Goal: Task Accomplishment & Management: Complete application form

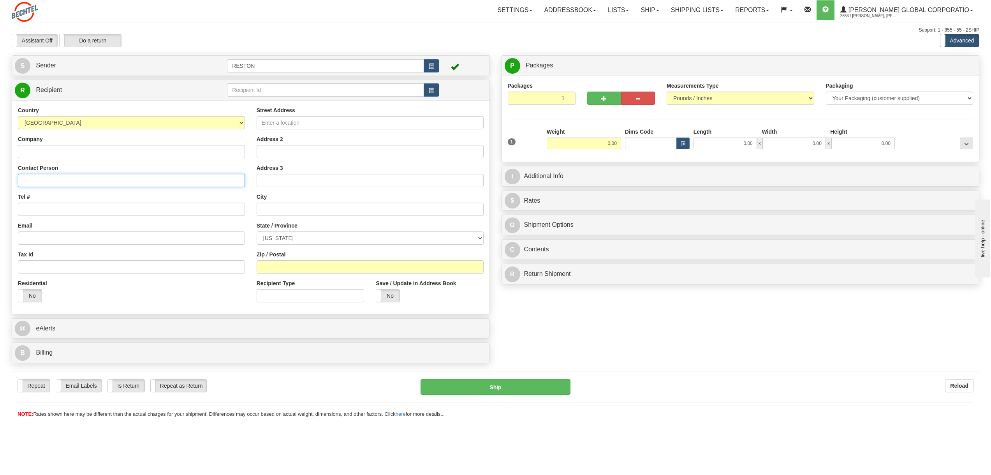
click at [41, 179] on input "Contact Person" at bounding box center [131, 180] width 227 height 13
paste input "ATTN: [PERSON_NAME]/[PERSON_NAME]"
type input "ATTN: [PERSON_NAME]/[PERSON_NAME]"
click at [41, 153] on input "Company" at bounding box center [131, 151] width 227 height 13
type input "[PERSON_NAME] Charger Solar Project"
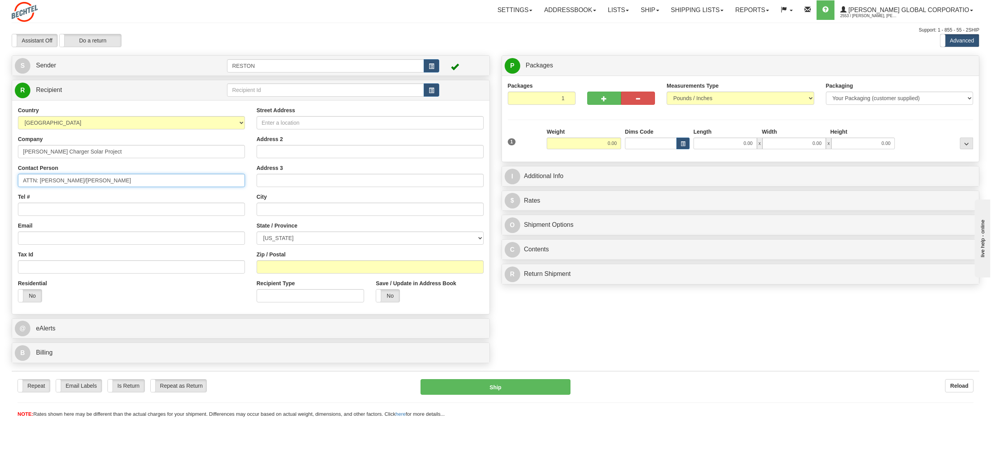
click at [65, 180] on input "ATTN: [PERSON_NAME]/[PERSON_NAME]" at bounding box center [131, 180] width 227 height 13
click at [40, 241] on input "Email" at bounding box center [131, 237] width 227 height 13
paste input "asalin12"
type input "[EMAIL_ADDRESS][PERSON_NAME][DOMAIN_NAME]"
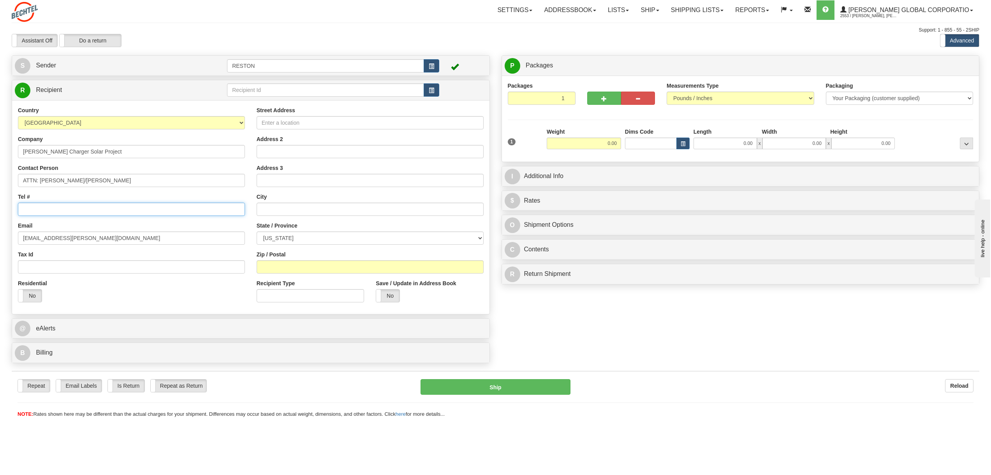
click at [58, 208] on input "Tel #" at bounding box center [131, 208] width 227 height 13
paste input "1 2404472745"
type input "1 2404472745"
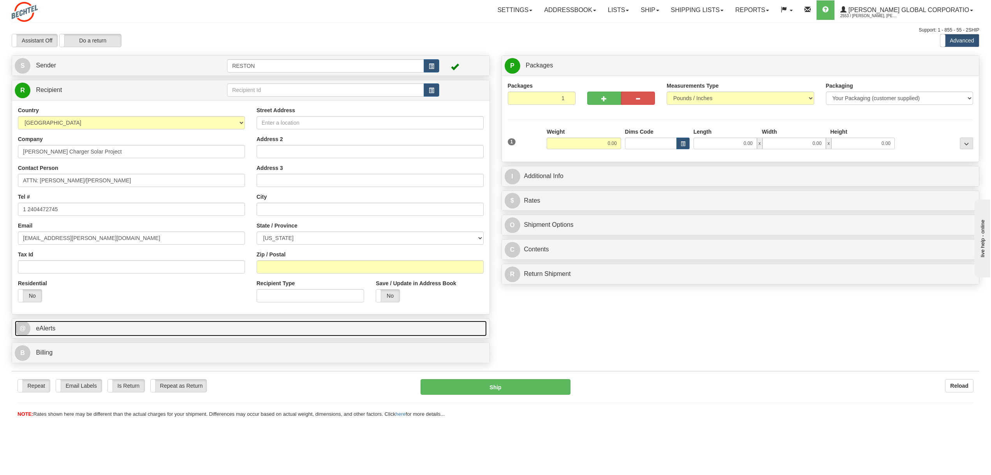
click at [245, 333] on link "@ eAlerts" at bounding box center [251, 328] width 472 height 16
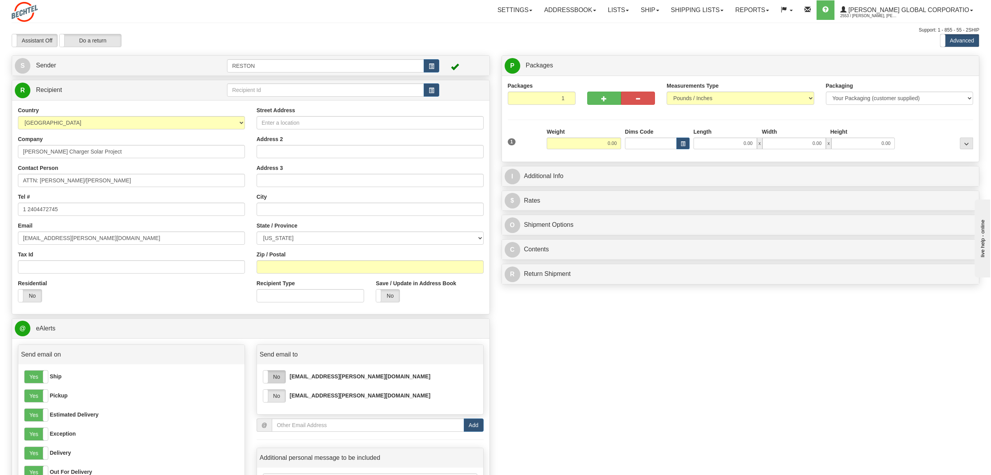
click at [273, 376] on label "No" at bounding box center [274, 376] width 22 height 12
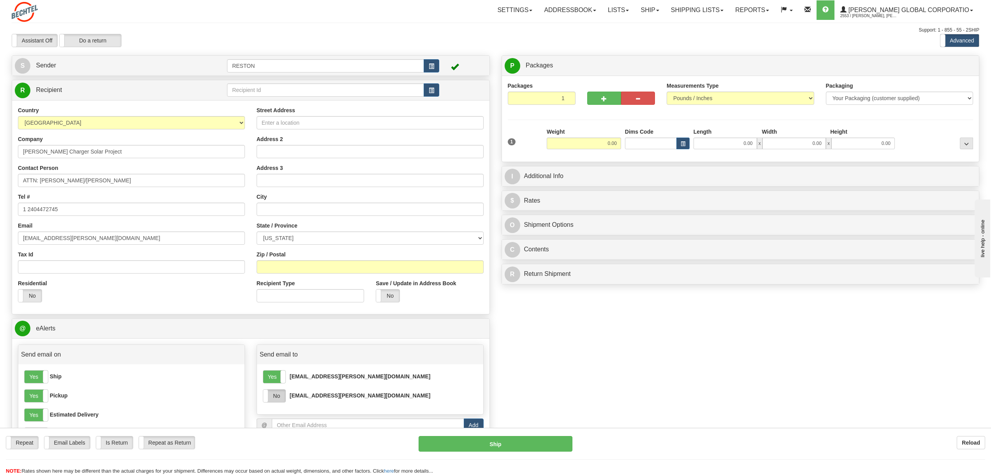
click at [269, 398] on label "No" at bounding box center [274, 395] width 22 height 12
click at [289, 423] on input "email" at bounding box center [368, 424] width 192 height 13
paste input "rlegarte"
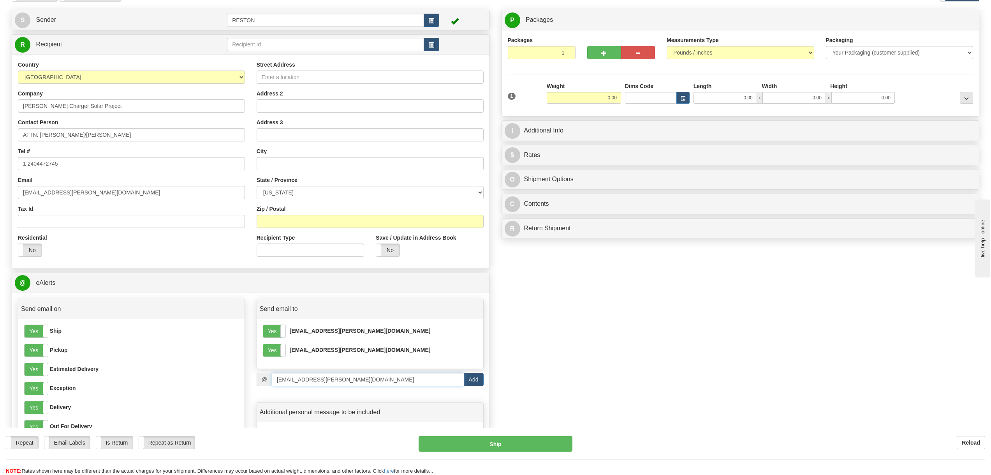
scroll to position [117, 0]
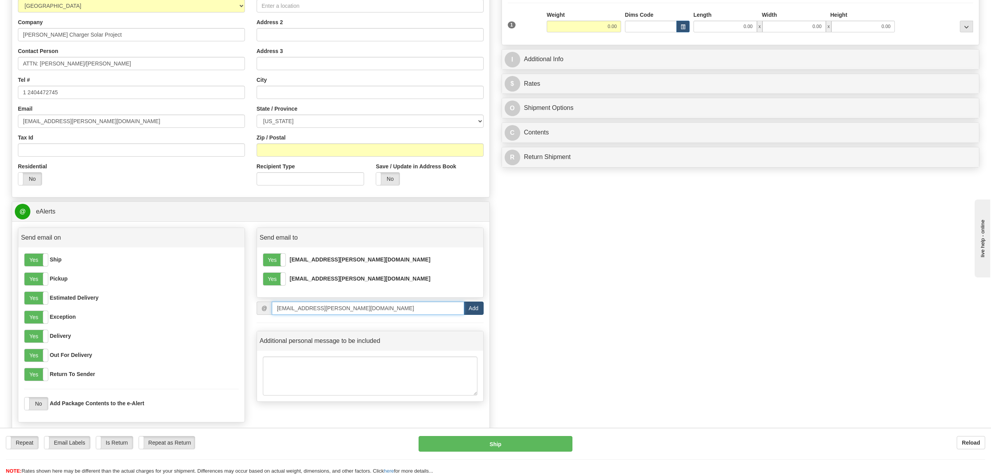
type input "[EMAIL_ADDRESS][PERSON_NAME][DOMAIN_NAME]"
click at [477, 311] on button "Add" at bounding box center [474, 307] width 20 height 13
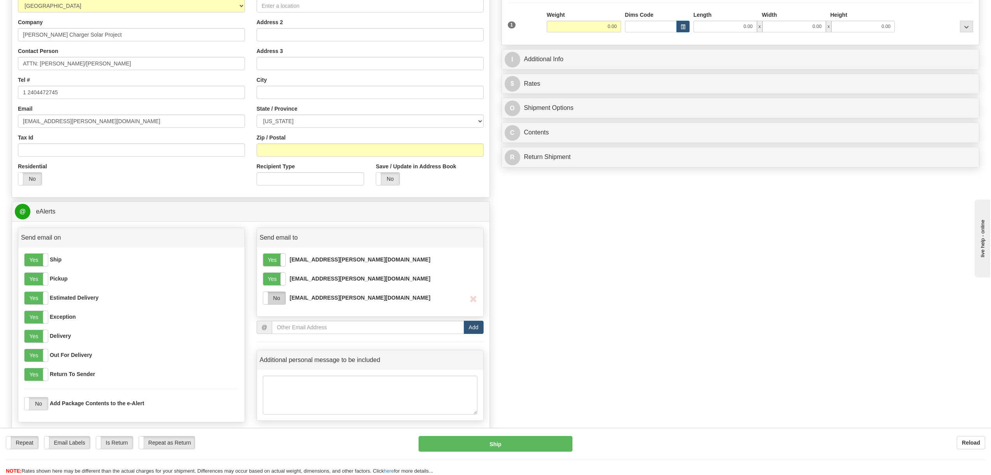
click at [274, 303] on label "No" at bounding box center [274, 298] width 22 height 12
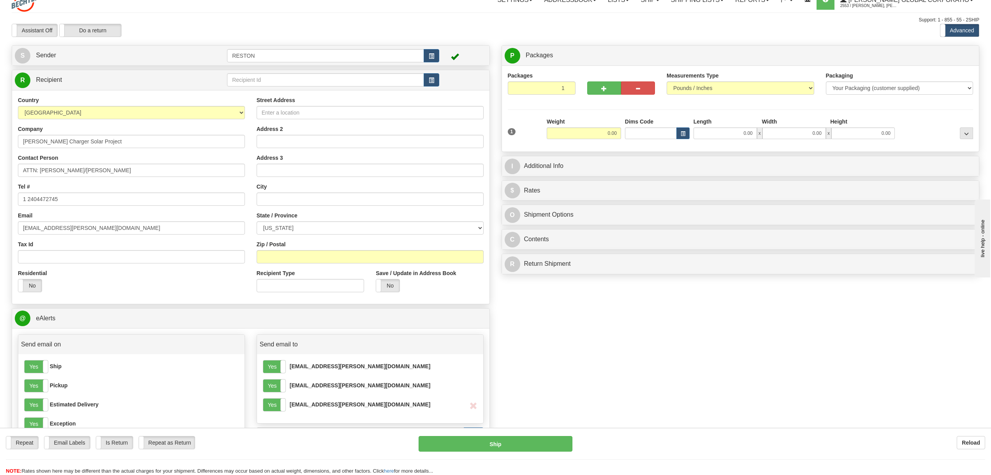
scroll to position [0, 0]
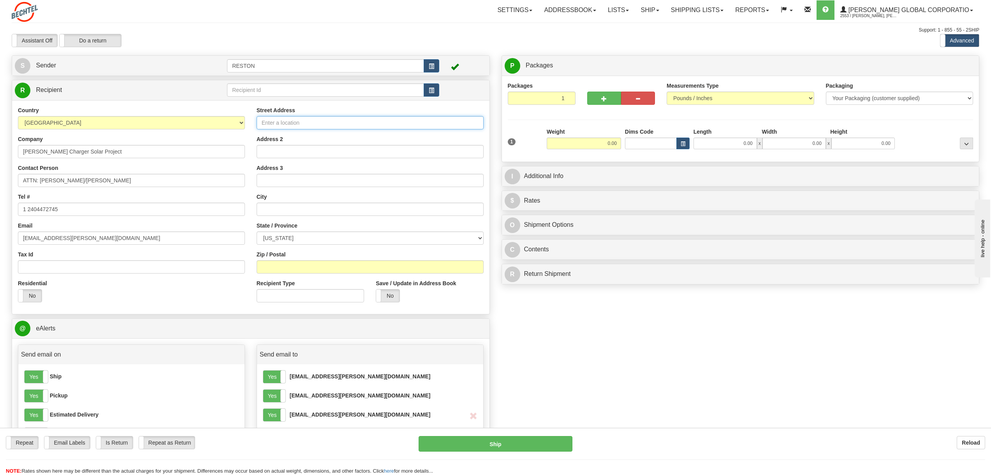
drag, startPoint x: 288, startPoint y: 122, endPoint x: 259, endPoint y: 123, distance: 29.6
click at [288, 122] on input "Street Address" at bounding box center [370, 122] width 227 height 13
click at [329, 125] on input "Street Address" at bounding box center [370, 122] width 227 height 13
paste input "[STREET_ADDRESS]"
type input "[STREET_ADDRESS]"
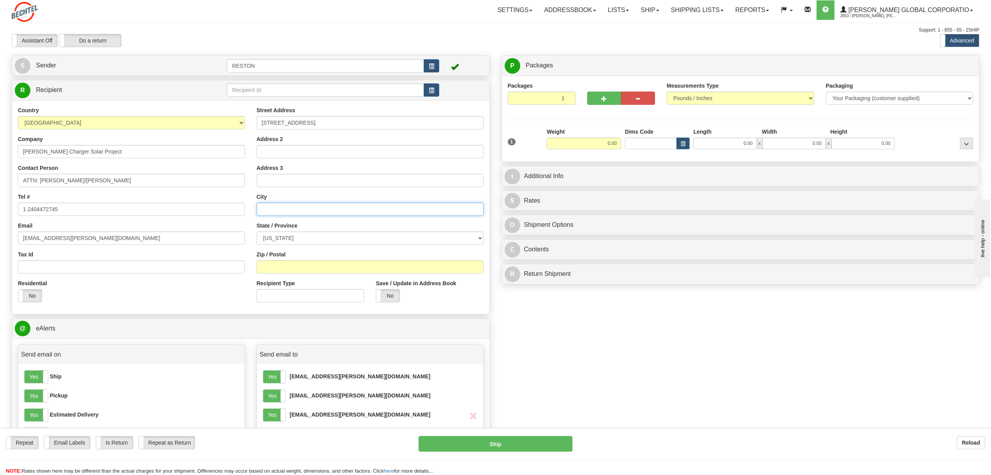
click at [278, 211] on input "text" at bounding box center [370, 208] width 227 height 13
type input "Tivoli"
select select "[GEOGRAPHIC_DATA]"
type input "77990"
click at [603, 140] on input "0.00" at bounding box center [584, 143] width 74 height 12
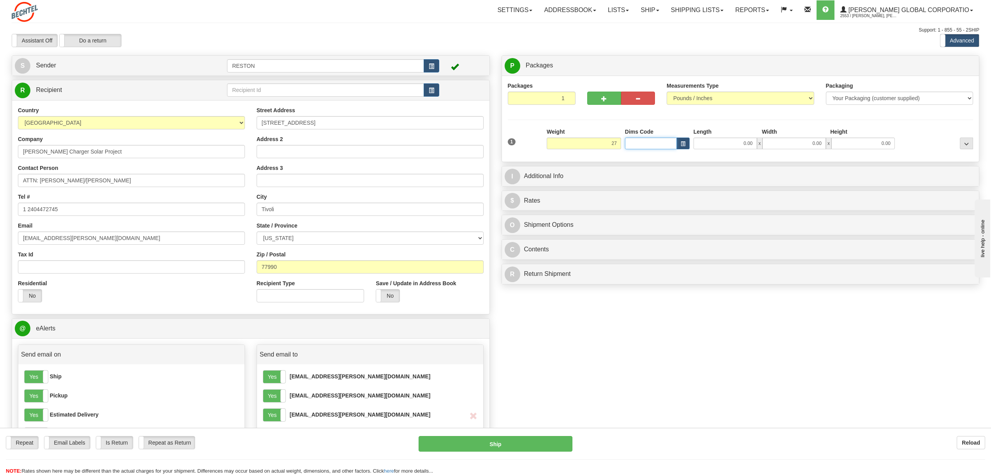
type input "27.00"
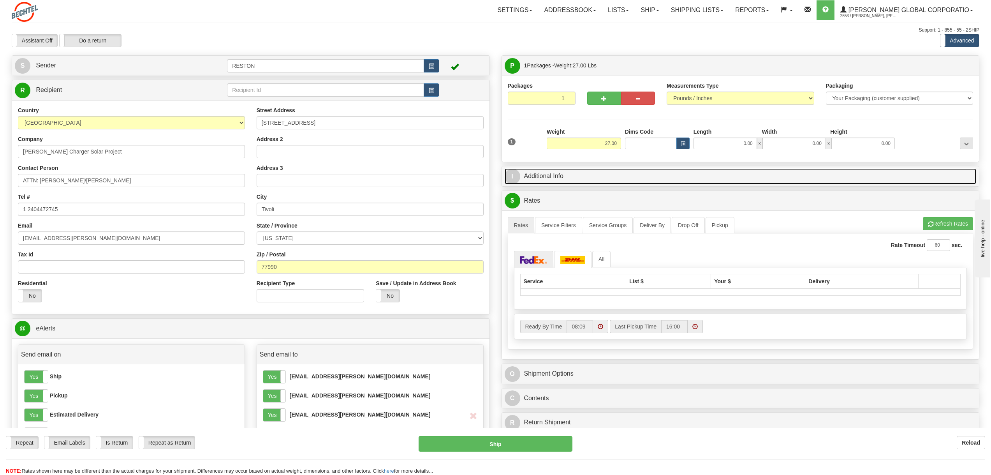
click at [647, 174] on link "I Additional Info" at bounding box center [741, 176] width 472 height 16
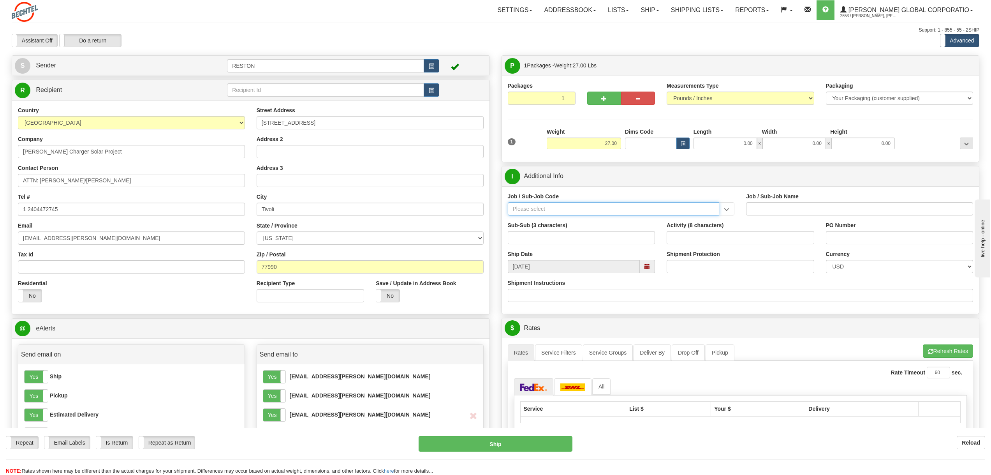
click at [543, 210] on input "Job / Sub-Job Code" at bounding box center [614, 208] width 212 height 13
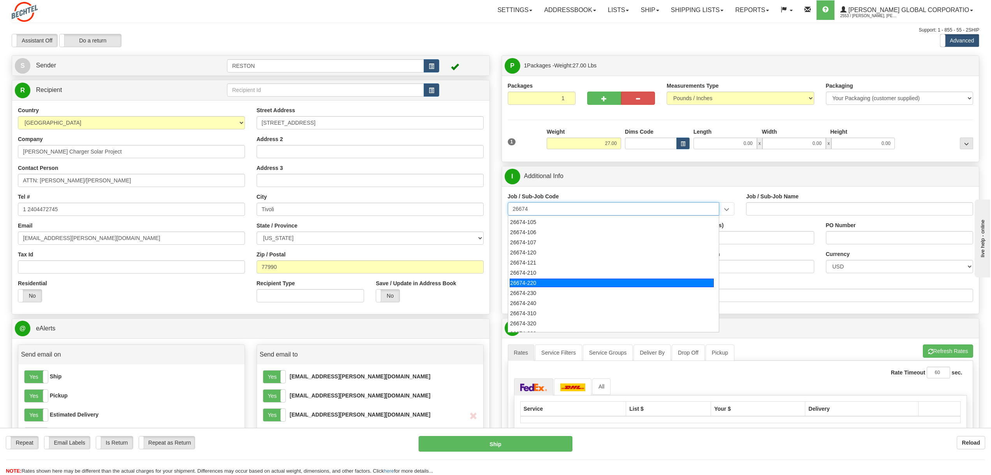
scroll to position [78, 0]
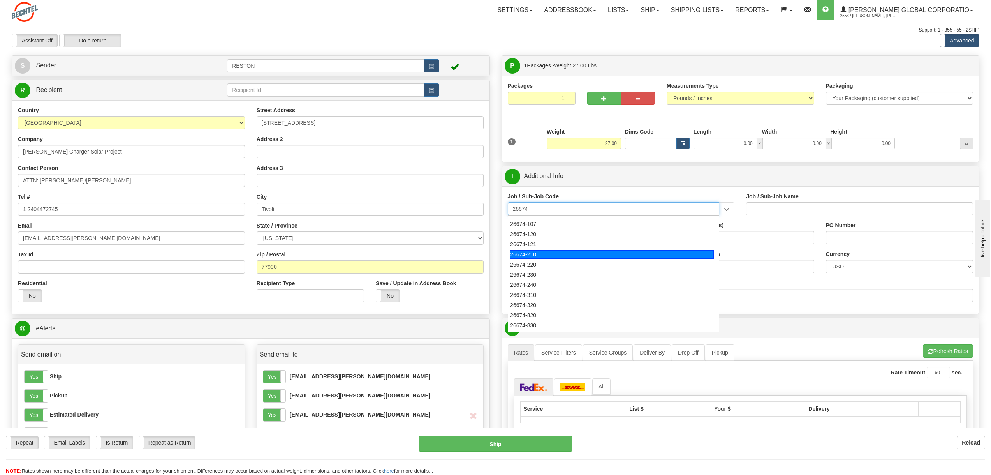
click at [535, 255] on div "26674-210" at bounding box center [612, 254] width 204 height 9
type input "26674-210"
type input "CHARGER SOLAR PROJECT EPC - FIELD NON-MANUAL"
type input "26674-210"
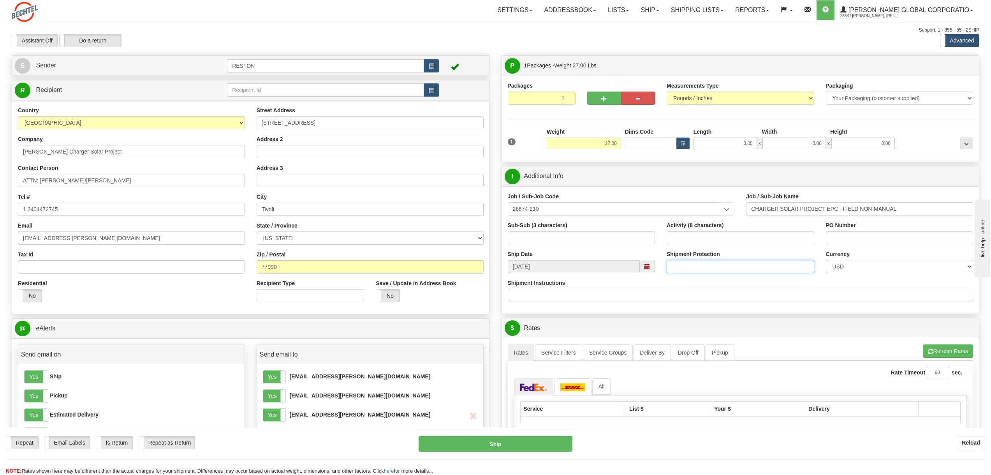
click at [700, 265] on input "Shipment Protection" at bounding box center [741, 266] width 148 height 13
type input "5500.00"
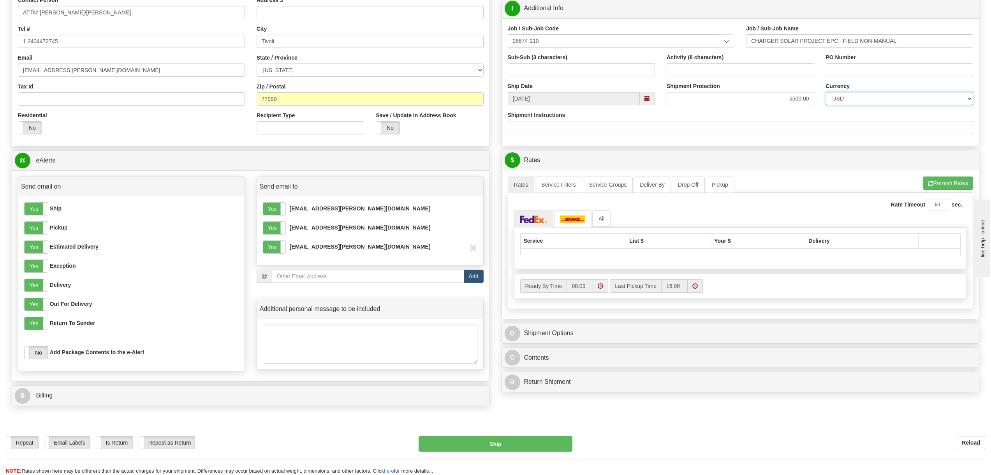
scroll to position [195, 0]
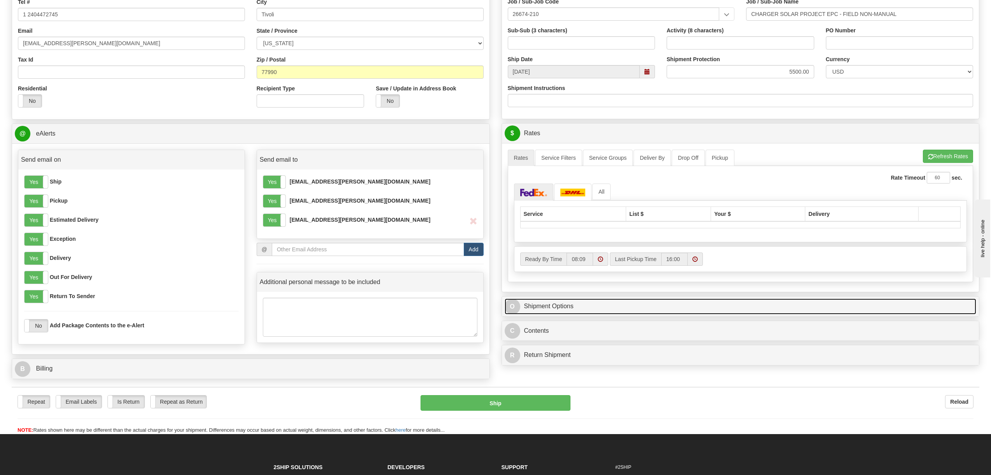
click at [608, 304] on link "O Shipment Options" at bounding box center [741, 306] width 472 height 16
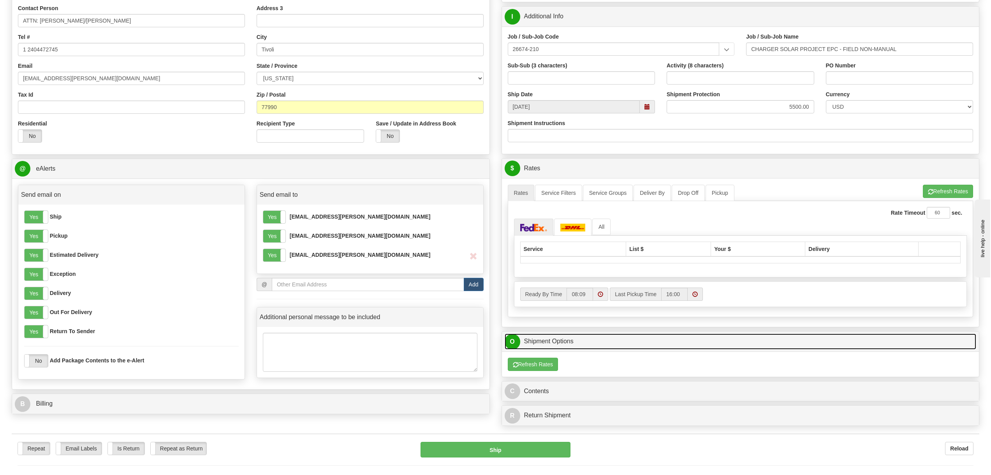
scroll to position [78, 0]
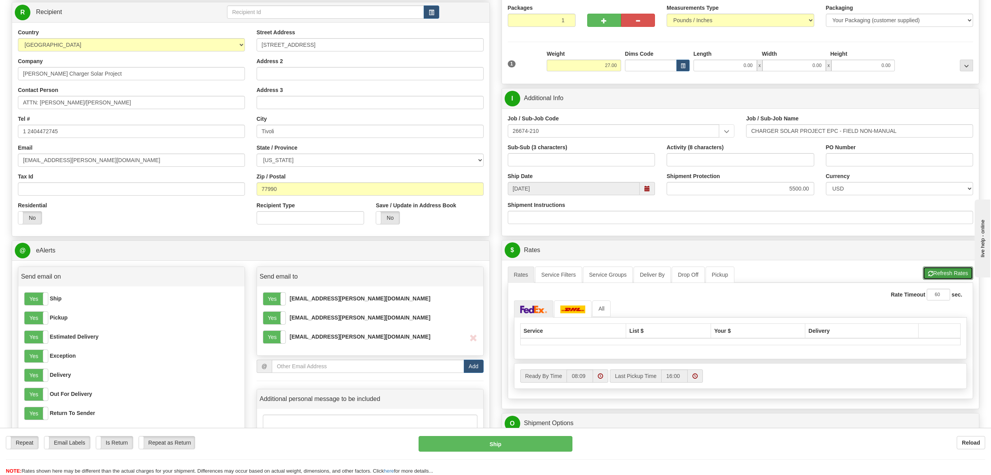
click at [949, 273] on button "Refresh Rates" at bounding box center [948, 272] width 50 height 13
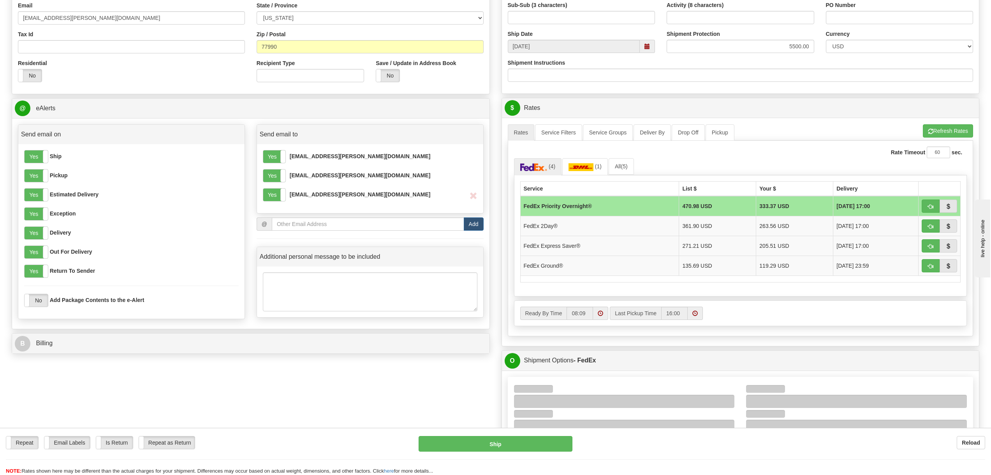
scroll to position [273, 0]
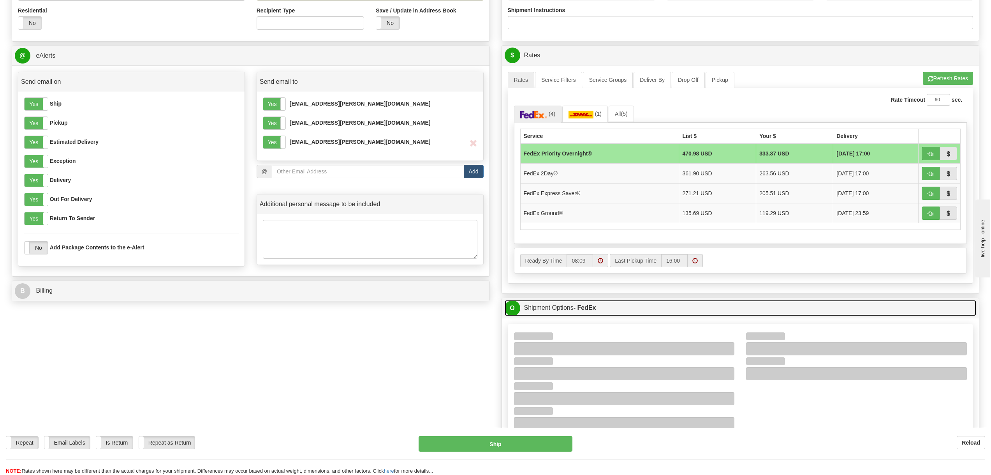
click at [710, 312] on link "O Shipment Options - FedEx" at bounding box center [741, 308] width 472 height 16
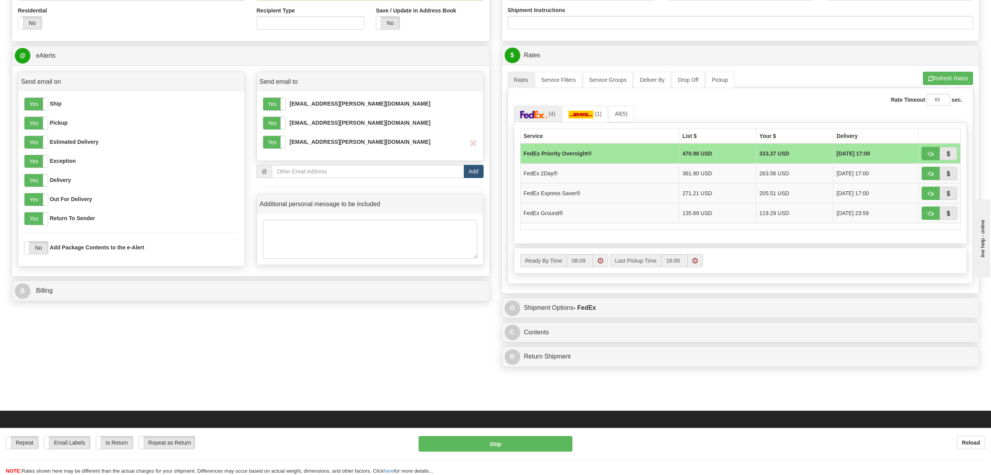
click at [710, 317] on div "O Shipment Options - FedEx" at bounding box center [740, 308] width 477 height 20
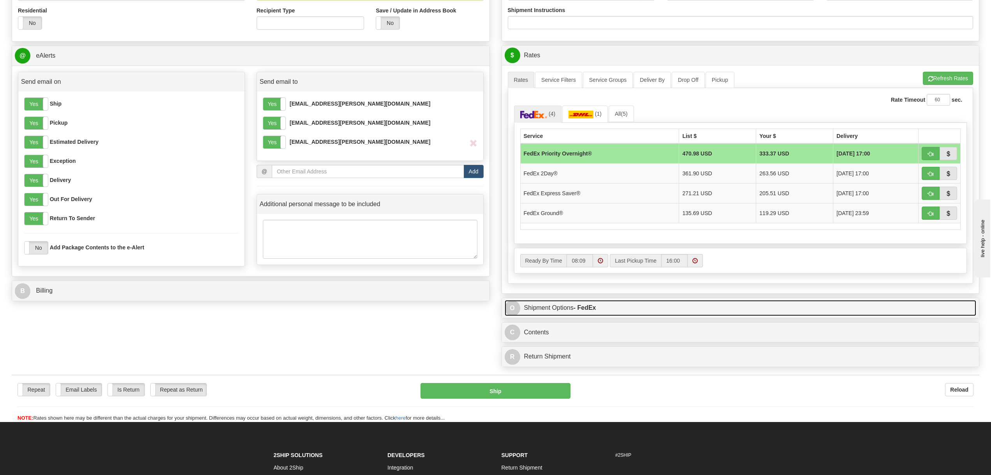
click at [714, 308] on link "O Shipment Options - FedEx" at bounding box center [741, 308] width 472 height 16
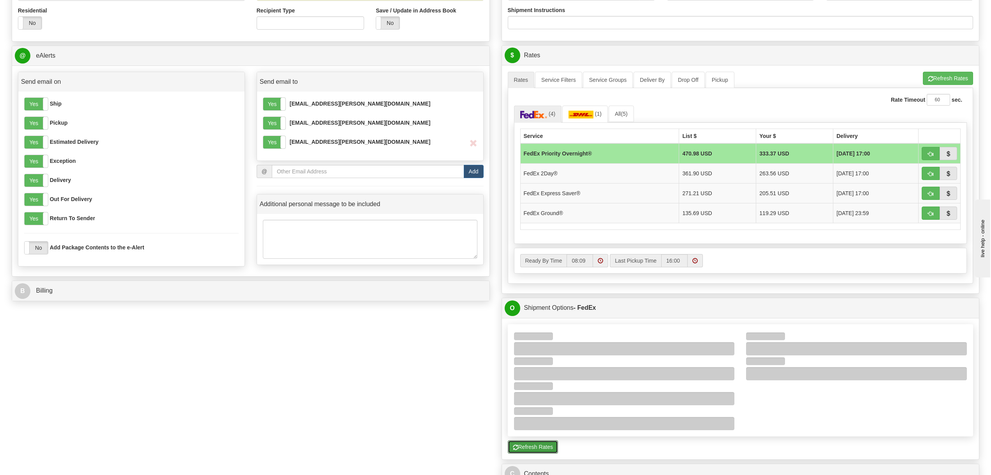
click at [535, 446] on button "Refresh Rates" at bounding box center [533, 446] width 50 height 13
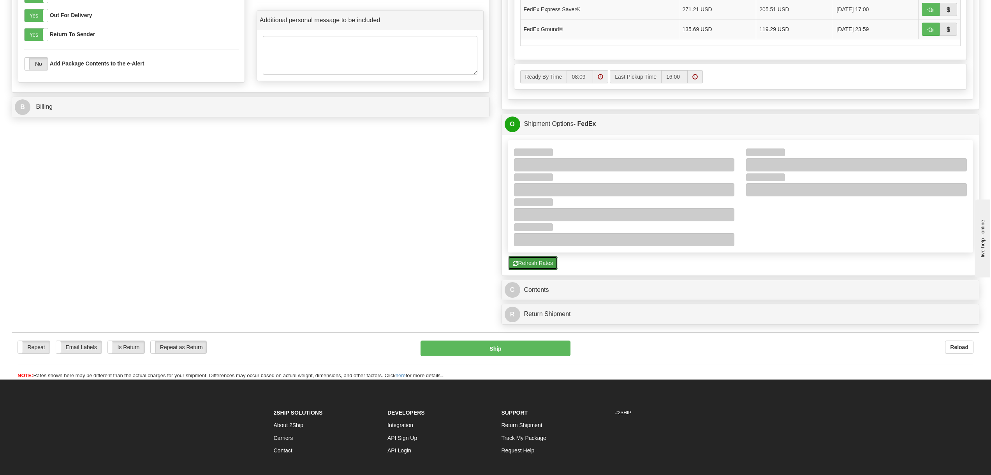
scroll to position [467, 0]
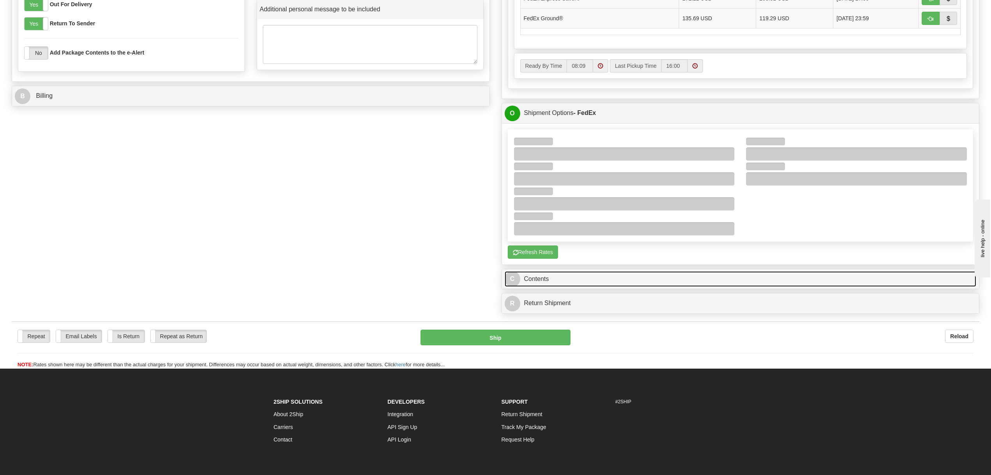
click at [607, 280] on link "C Contents" at bounding box center [741, 279] width 472 height 16
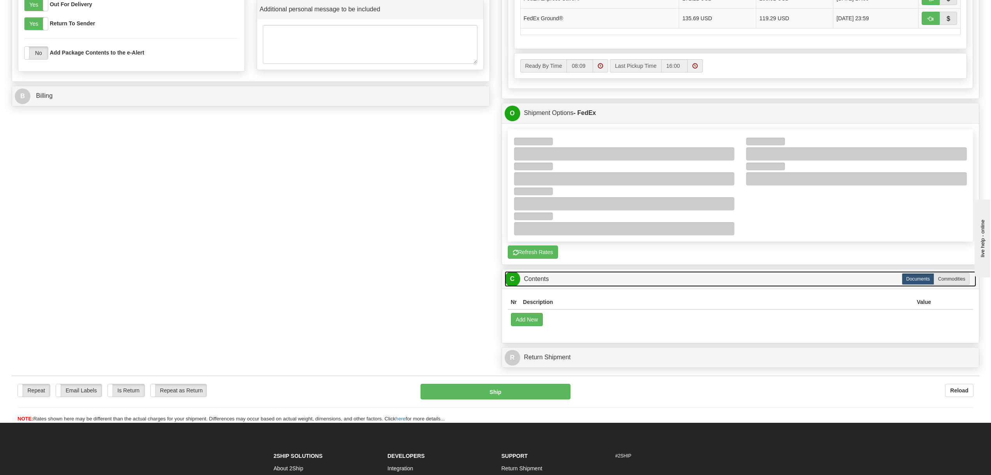
click at [596, 283] on link "C Contents" at bounding box center [741, 279] width 472 height 16
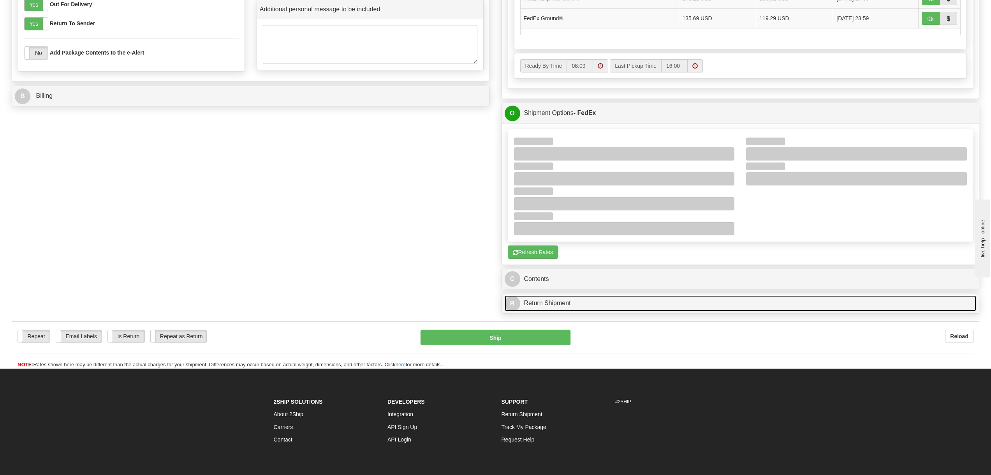
click at [589, 309] on link "R Return Shipment" at bounding box center [741, 303] width 472 height 16
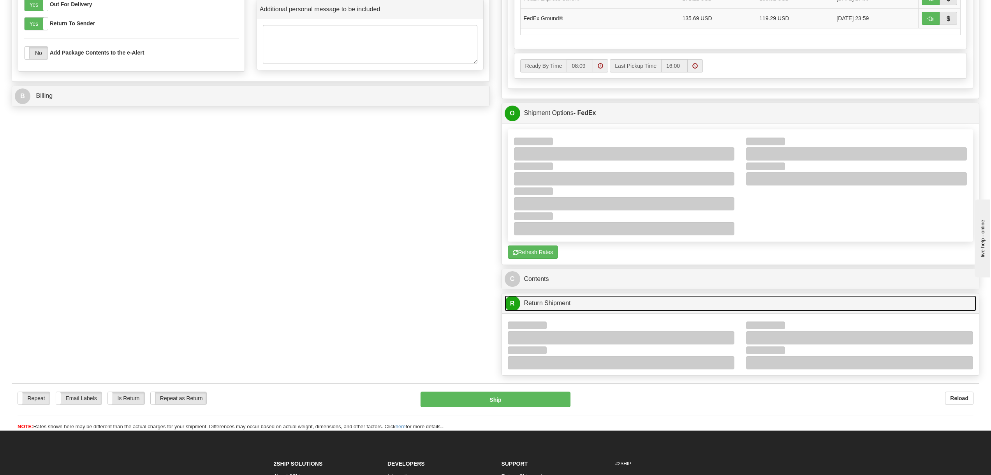
click at [586, 306] on link "R Return Shipment" at bounding box center [741, 303] width 472 height 16
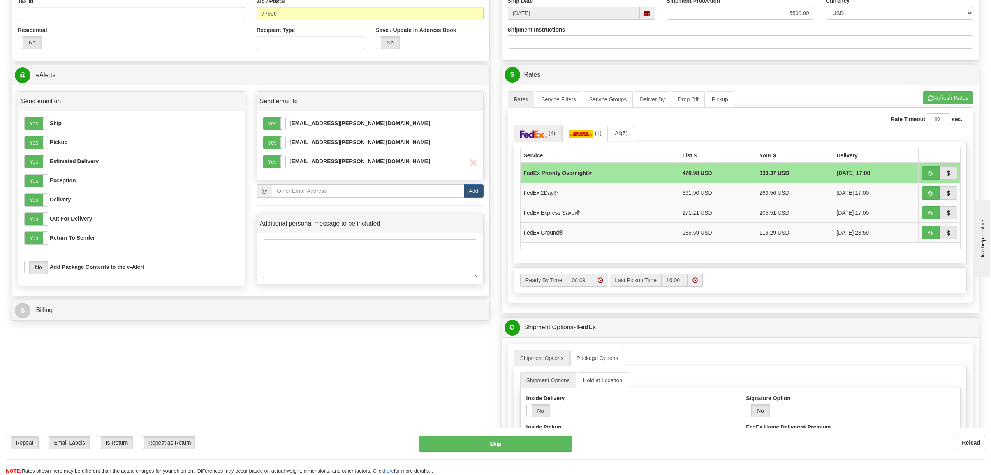
scroll to position [273, 0]
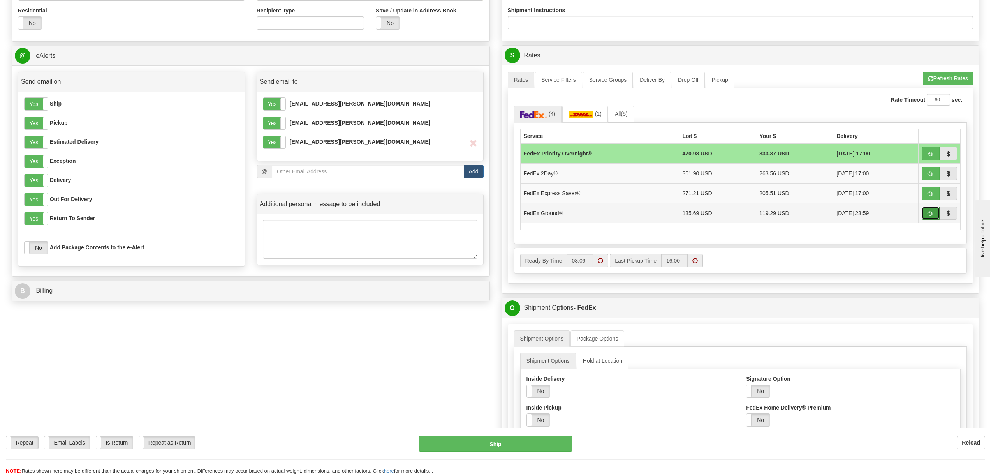
click at [927, 210] on button "button" at bounding box center [931, 212] width 18 height 13
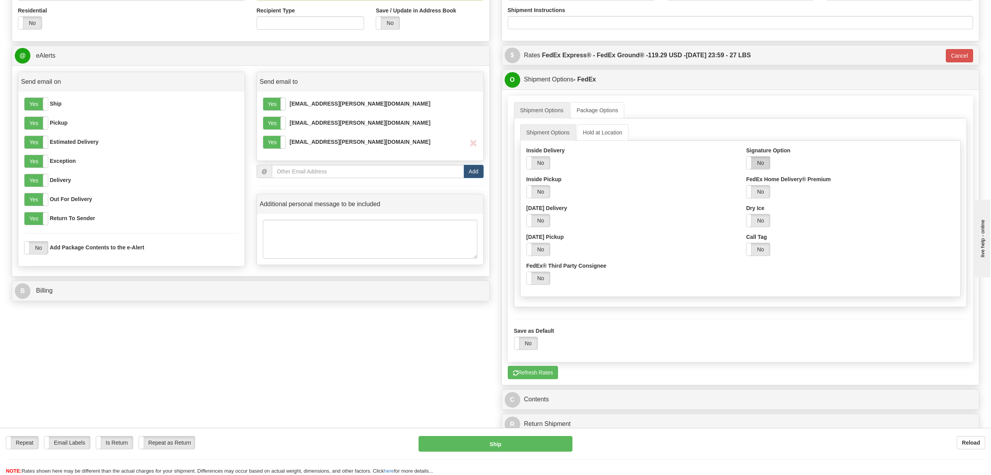
click at [764, 168] on label "No" at bounding box center [757, 163] width 23 height 12
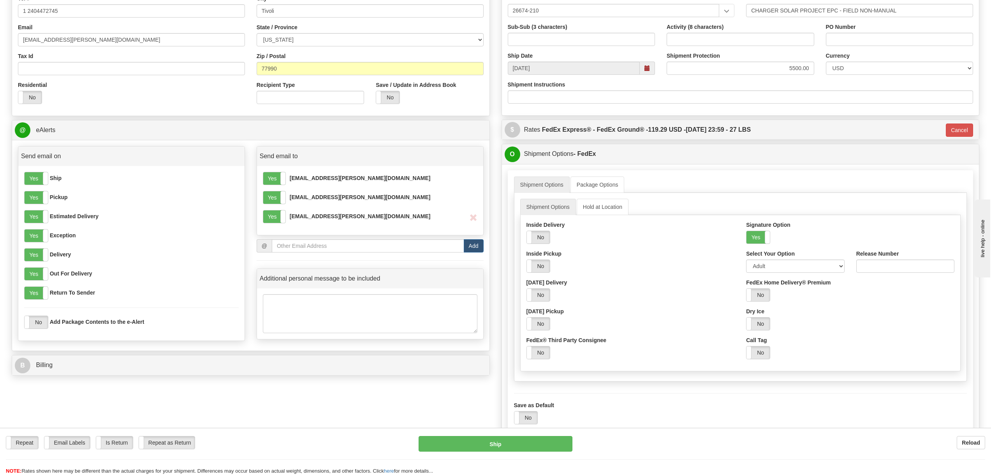
scroll to position [195, 0]
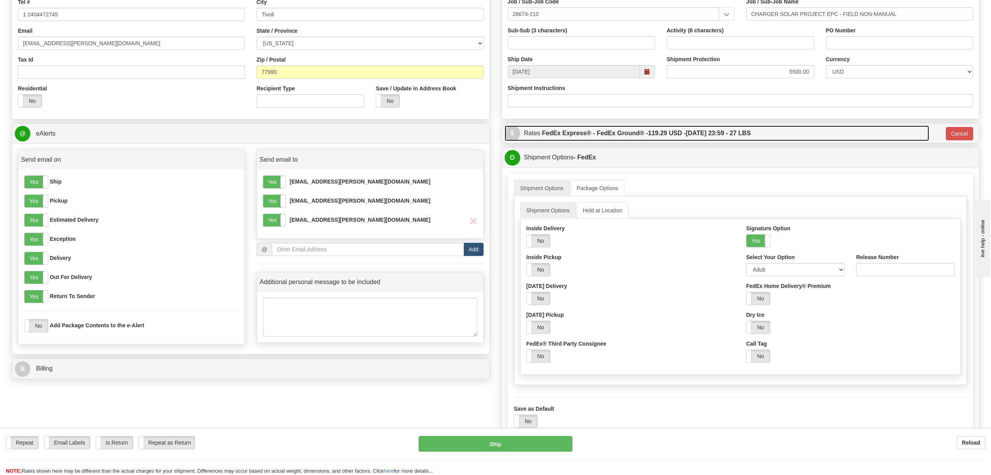
click at [813, 135] on link "$ Rates FedEx Express® - FedEx Ground® - 119.29 USD - [DATE] 23:59 - 27 LBS" at bounding box center [717, 133] width 424 height 16
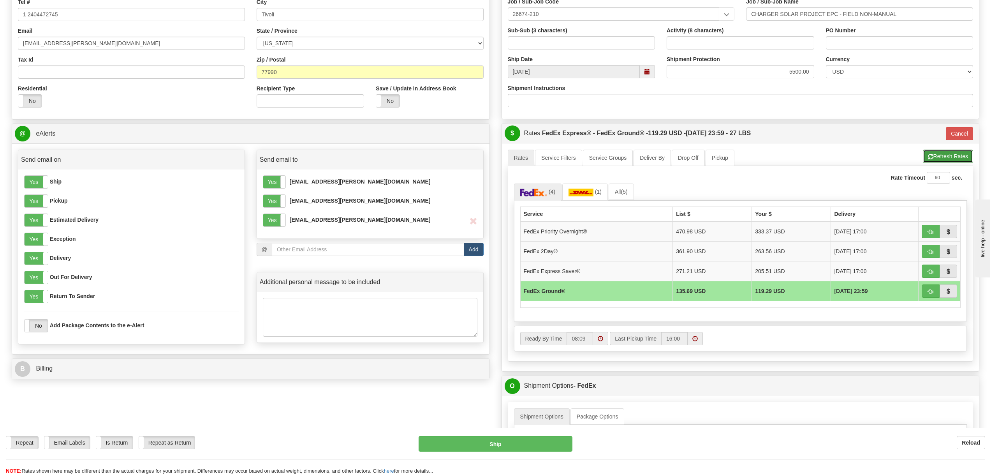
click at [950, 153] on button "Refresh Rates" at bounding box center [948, 156] width 50 height 13
type input "92"
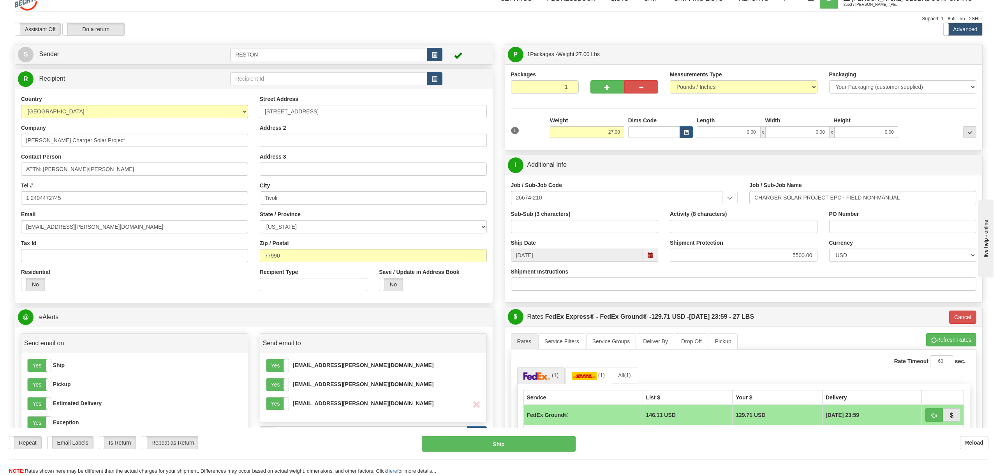
scroll to position [0, 0]
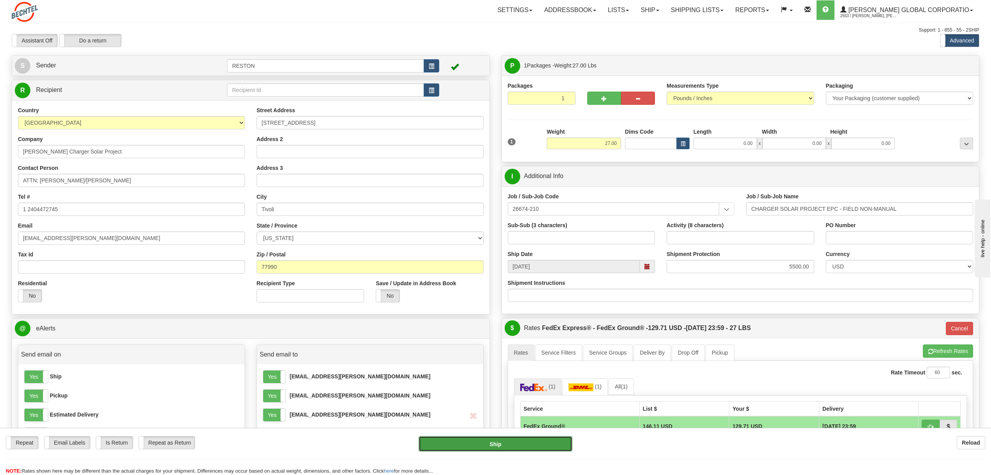
click at [507, 440] on button "Ship" at bounding box center [495, 444] width 153 height 16
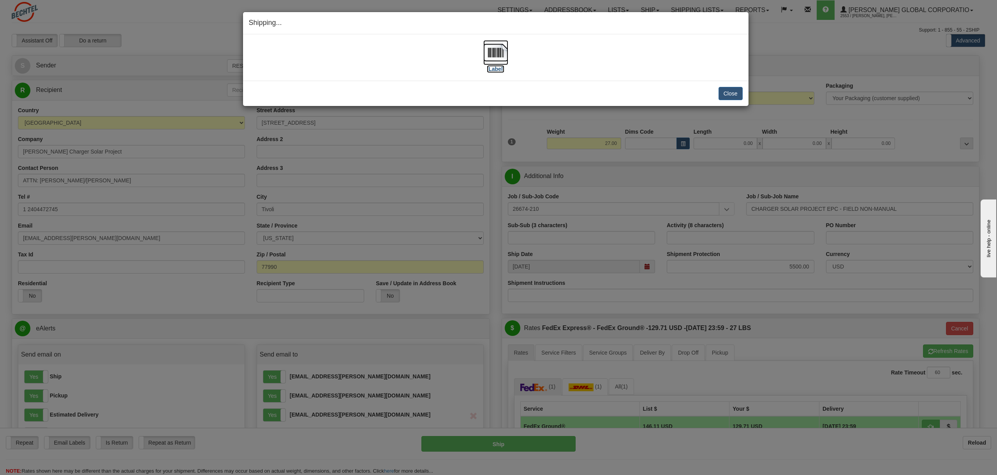
click at [489, 57] on img at bounding box center [495, 52] width 25 height 25
